Goal: Check status: Check status

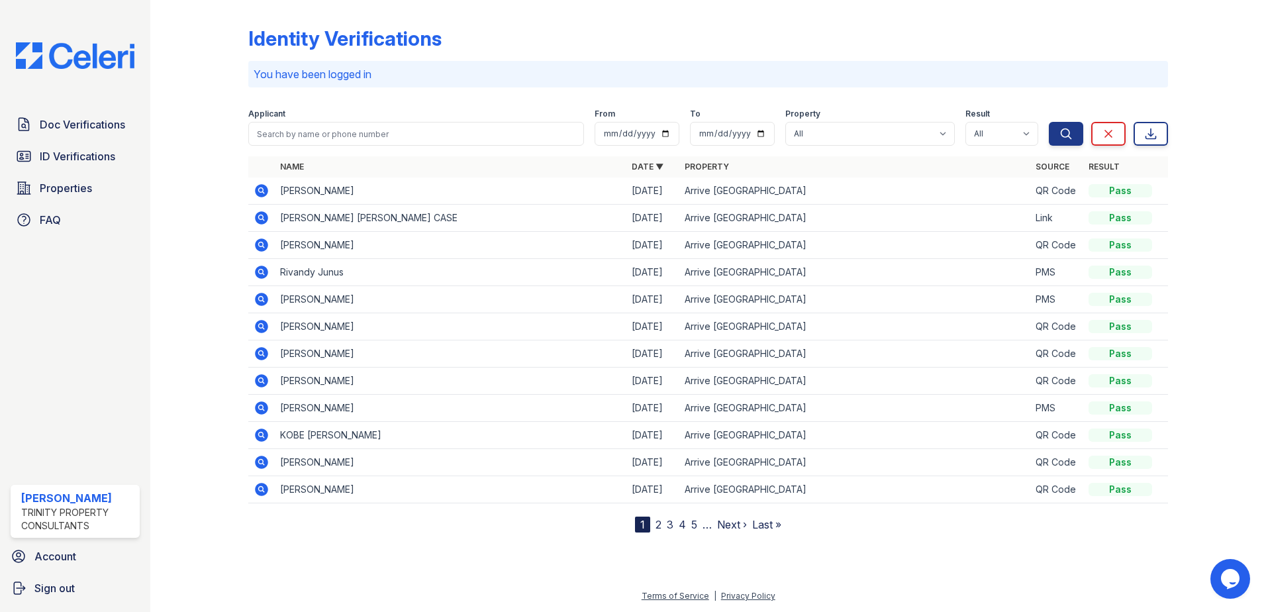
click at [260, 191] on icon at bounding box center [260, 189] width 3 height 3
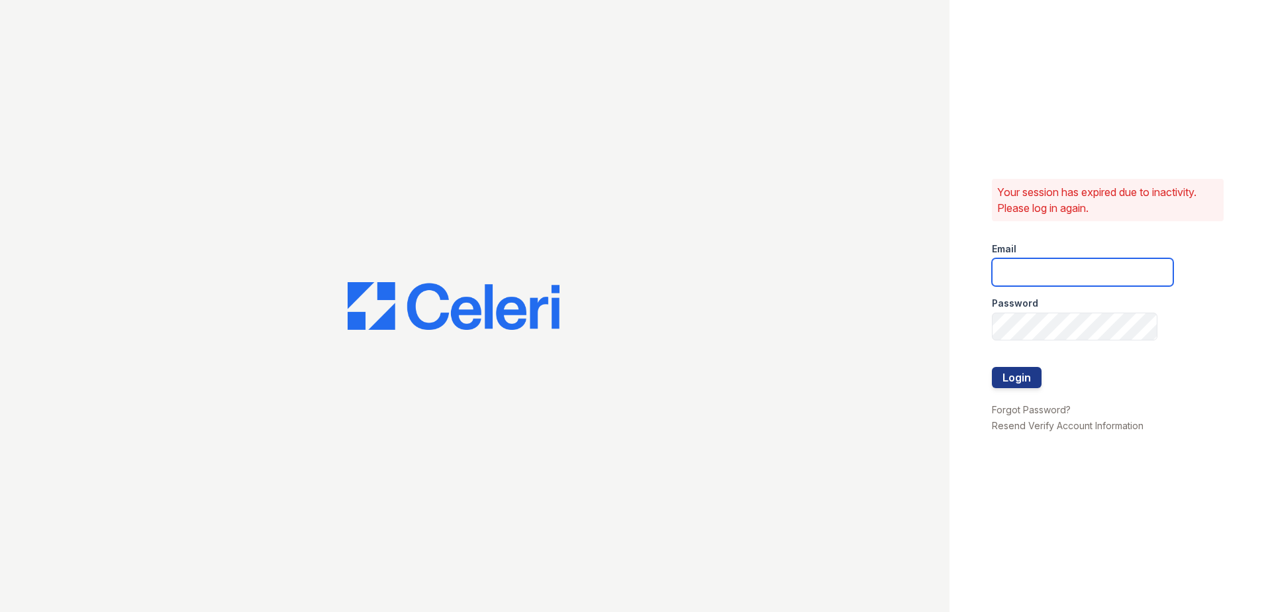
click at [1054, 277] on input "email" at bounding box center [1082, 272] width 181 height 28
type input "[EMAIL_ADDRESS][DOMAIN_NAME]"
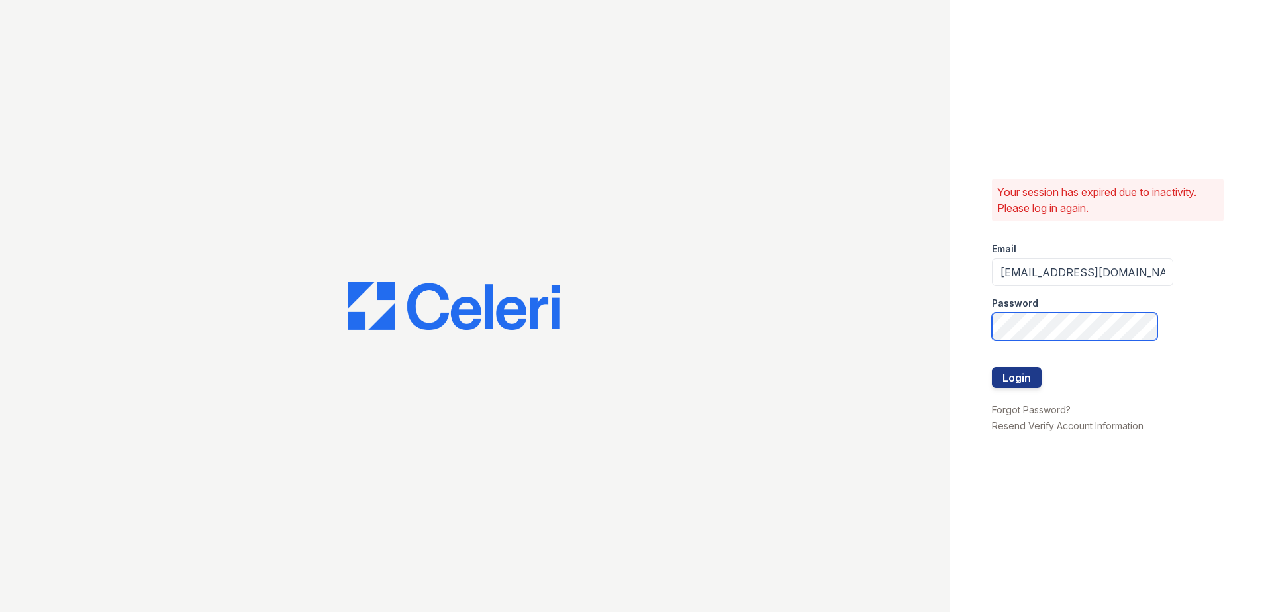
click at [992, 367] on button "Login" at bounding box center [1017, 377] width 50 height 21
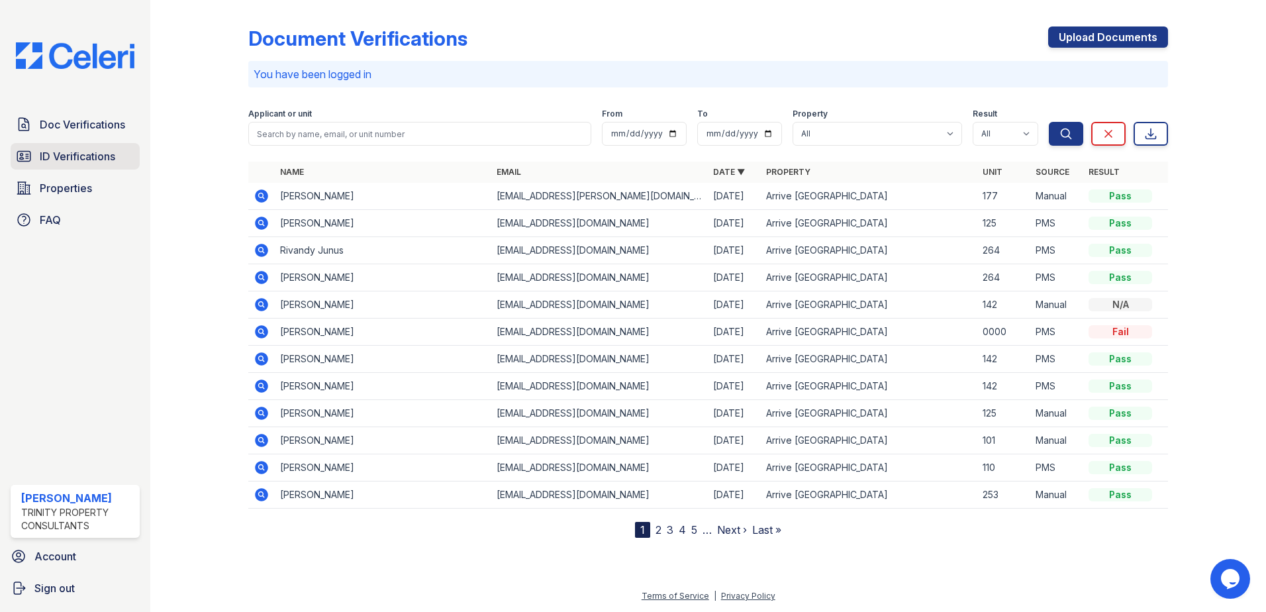
click at [91, 150] on span "ID Verifications" at bounding box center [77, 156] width 75 height 16
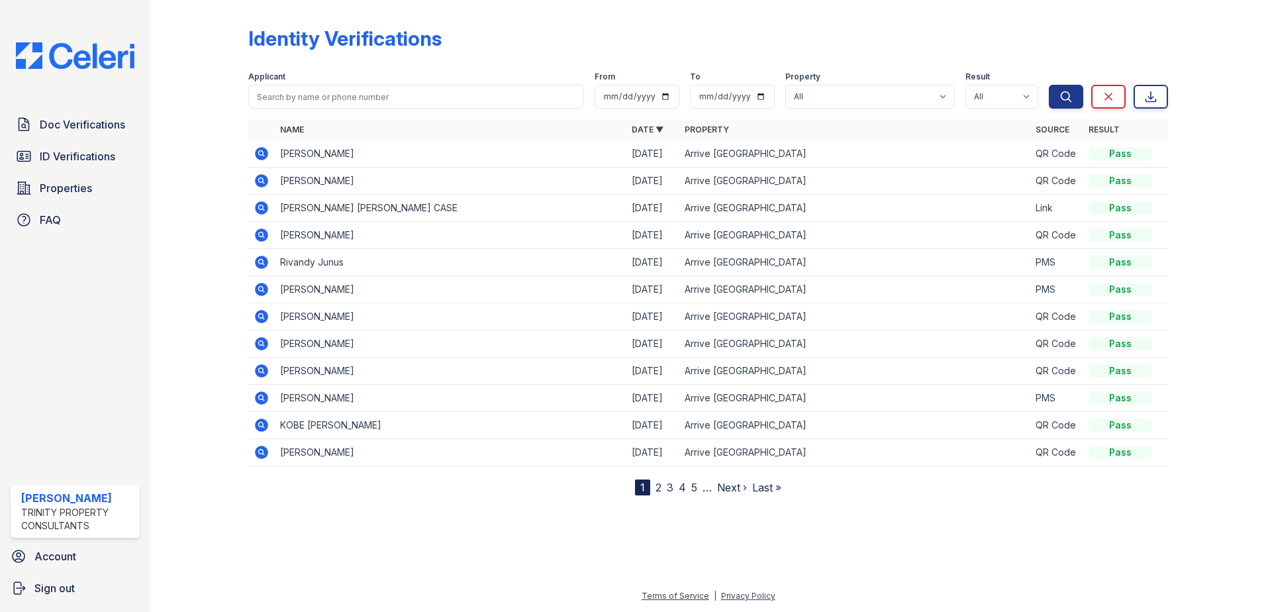
click at [258, 178] on icon at bounding box center [261, 180] width 13 height 13
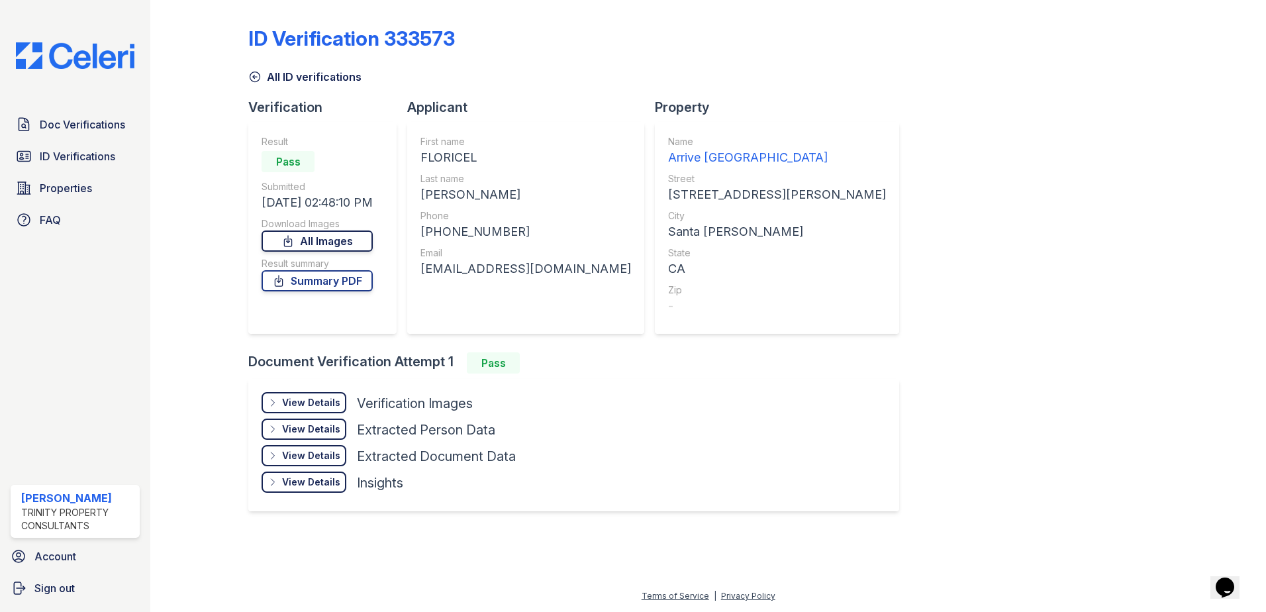
click at [302, 244] on link "All Images" at bounding box center [317, 240] width 111 height 21
click at [891, 166] on div "ID Verification 333573 All ID verifications Verification Result Pass Submitted …" at bounding box center [708, 267] width 920 height 524
